Goal: Book appointment/travel/reservation

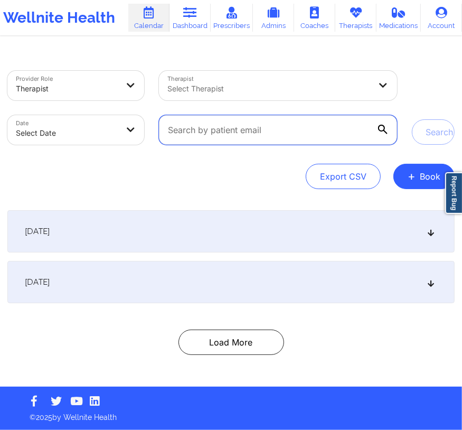
click at [224, 128] on input "text" at bounding box center [278, 130] width 238 height 30
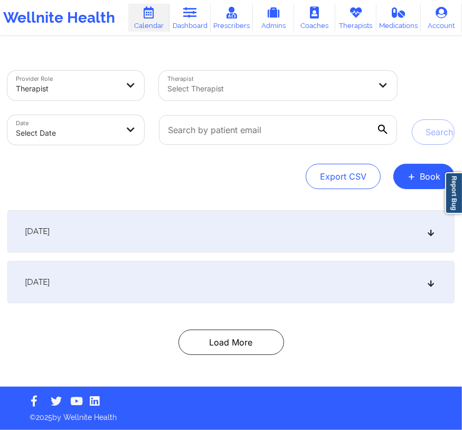
click at [446, 179] on link "Report Bug" at bounding box center [454, 193] width 17 height 42
click at [426, 173] on button "+ Book" at bounding box center [424, 176] width 61 height 25
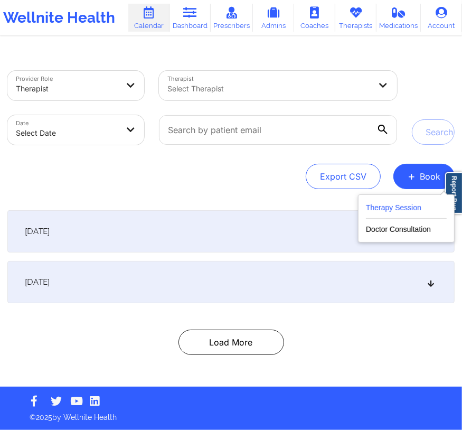
click at [400, 206] on button "Therapy Session" at bounding box center [406, 209] width 81 height 17
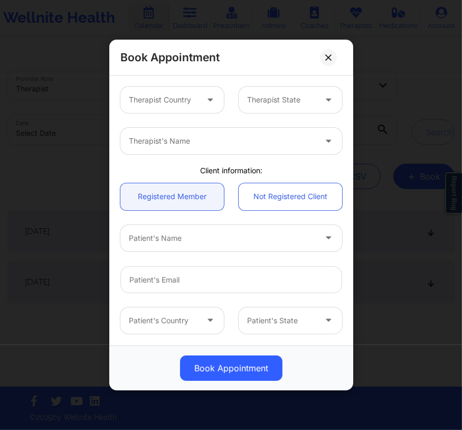
click at [177, 97] on div at bounding box center [163, 100] width 69 height 13
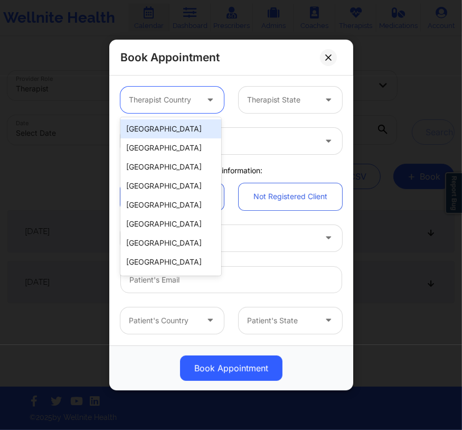
click at [166, 133] on div "[GEOGRAPHIC_DATA]" at bounding box center [171, 128] width 101 height 19
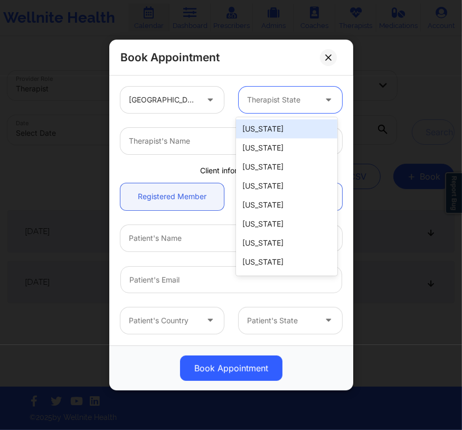
click at [263, 99] on div at bounding box center [281, 100] width 69 height 13
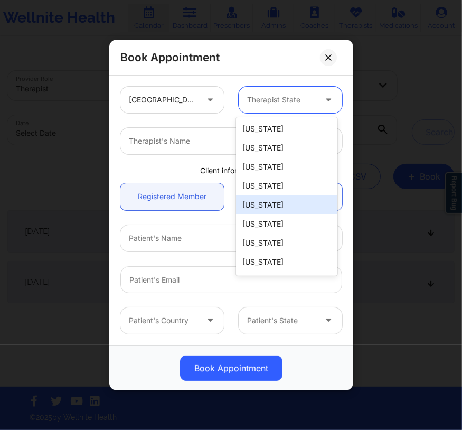
click at [273, 206] on div "[US_STATE]" at bounding box center [286, 205] width 101 height 19
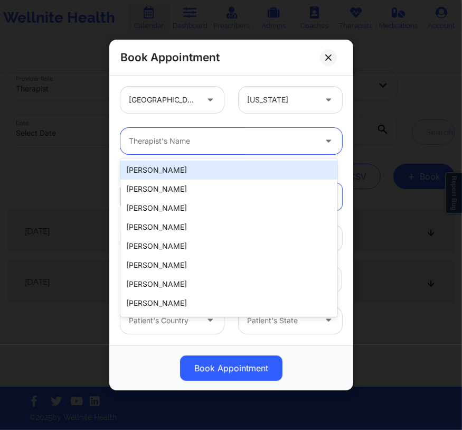
click at [188, 140] on div at bounding box center [222, 141] width 187 height 13
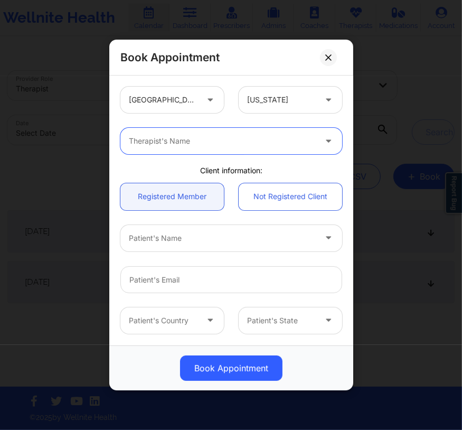
drag, startPoint x: 188, startPoint y: 140, endPoint x: 160, endPoint y: 135, distance: 29.0
drag, startPoint x: 160, startPoint y: 135, endPoint x: 153, endPoint y: 137, distance: 6.9
click at [153, 137] on div at bounding box center [222, 141] width 187 height 13
